Goal: Navigation & Orientation: Find specific page/section

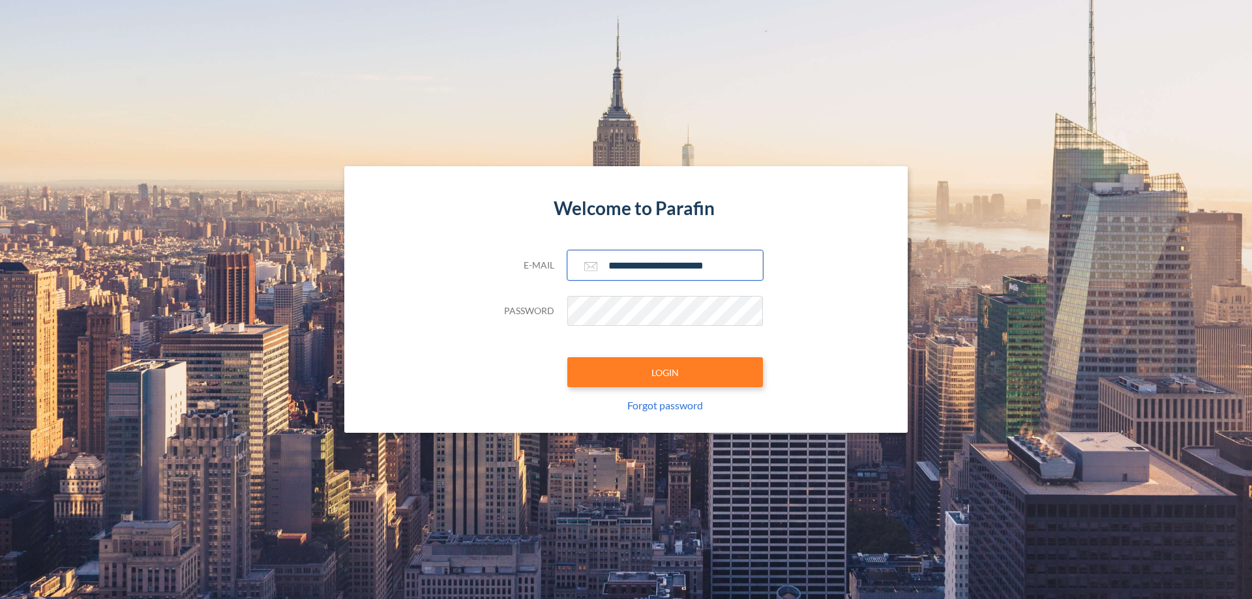
type input "**********"
click at [665, 372] on button "LOGIN" at bounding box center [665, 372] width 196 height 30
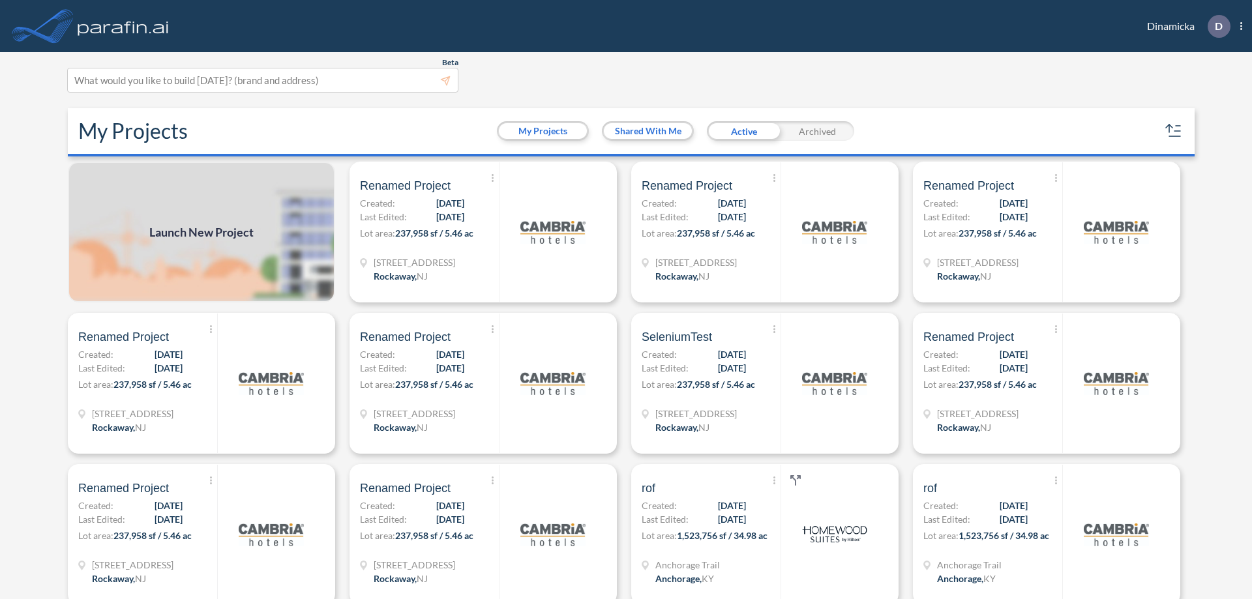
scroll to position [3, 0]
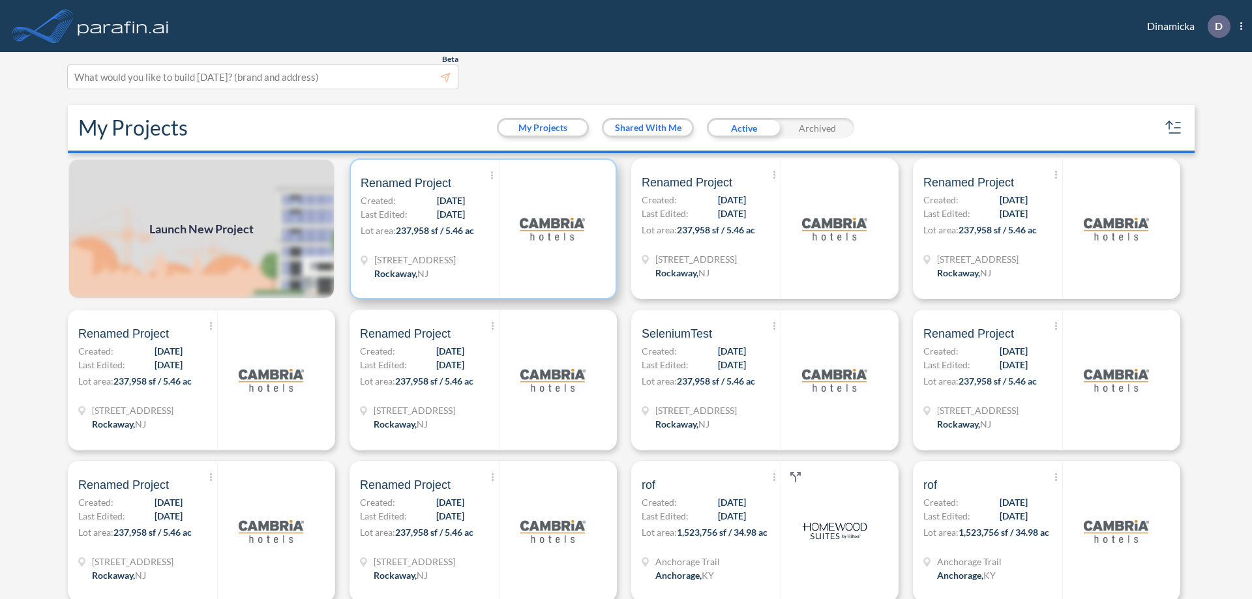
click at [481, 229] on p "Lot area: 237,958 sf / 5.46 ac" at bounding box center [430, 233] width 138 height 19
